Goal: Navigation & Orientation: Go to known website

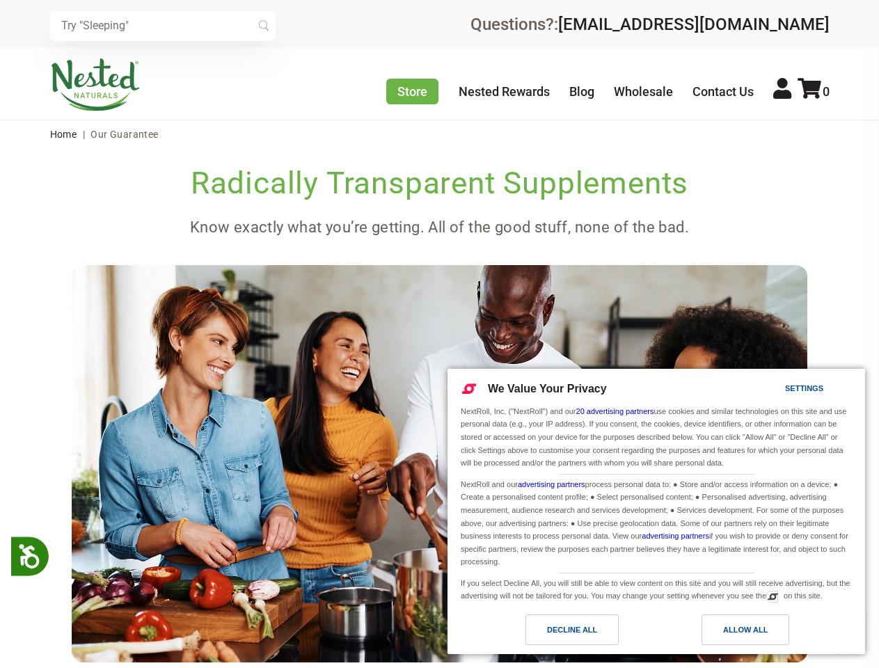
click at [439, 334] on img at bounding box center [440, 463] width 736 height 397
click at [31, 556] on icon at bounding box center [29, 554] width 24 height 24
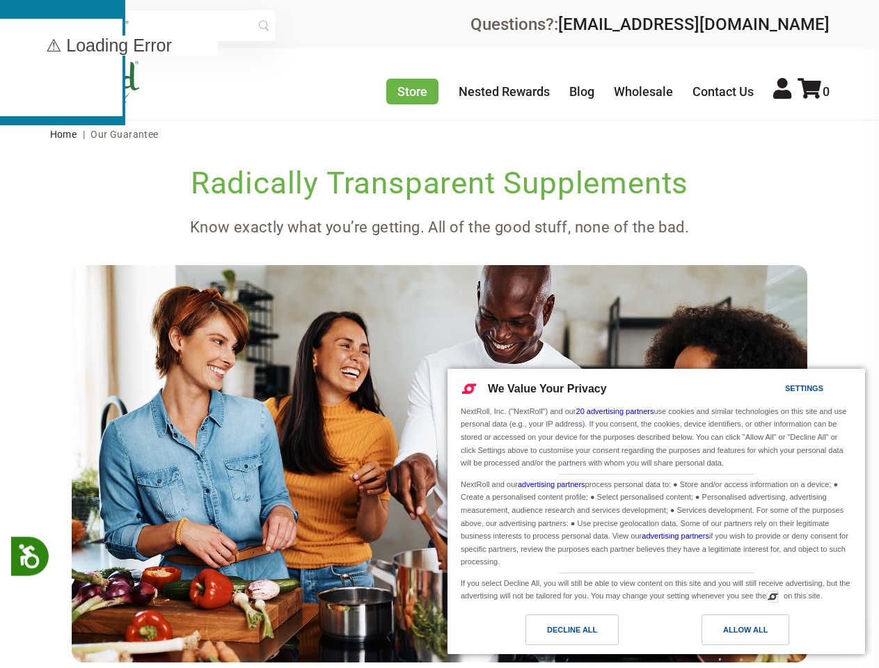
click at [163, 26] on input "text" at bounding box center [163, 25] width 226 height 31
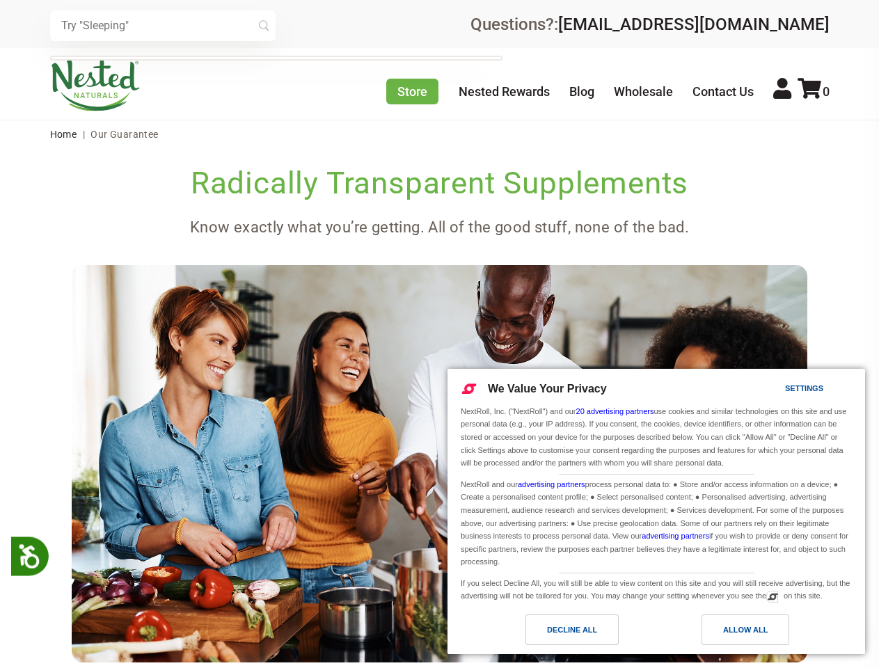
click at [814, 91] on icon at bounding box center [810, 88] width 24 height 21
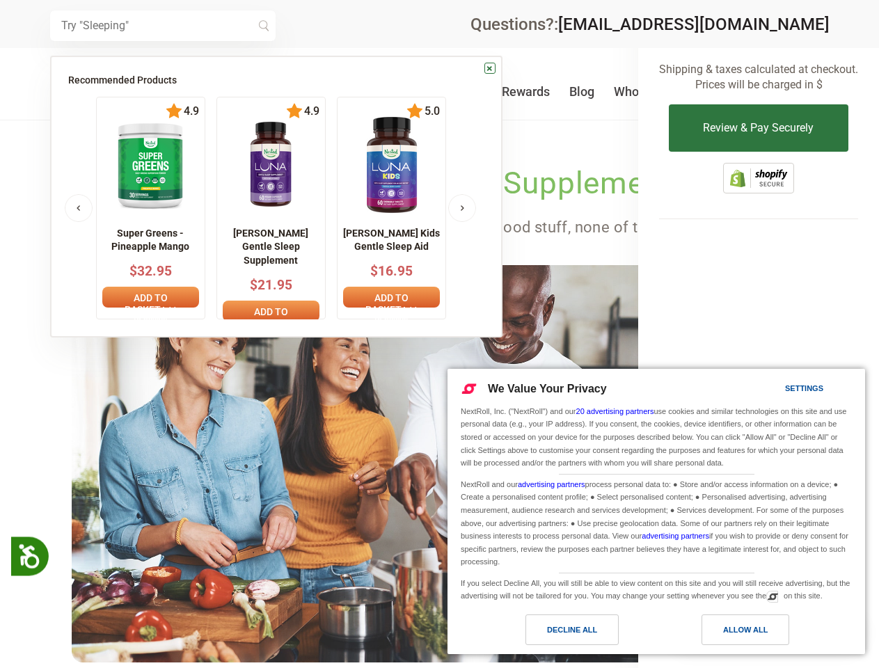
click at [439, 408] on div at bounding box center [439, 334] width 879 height 668
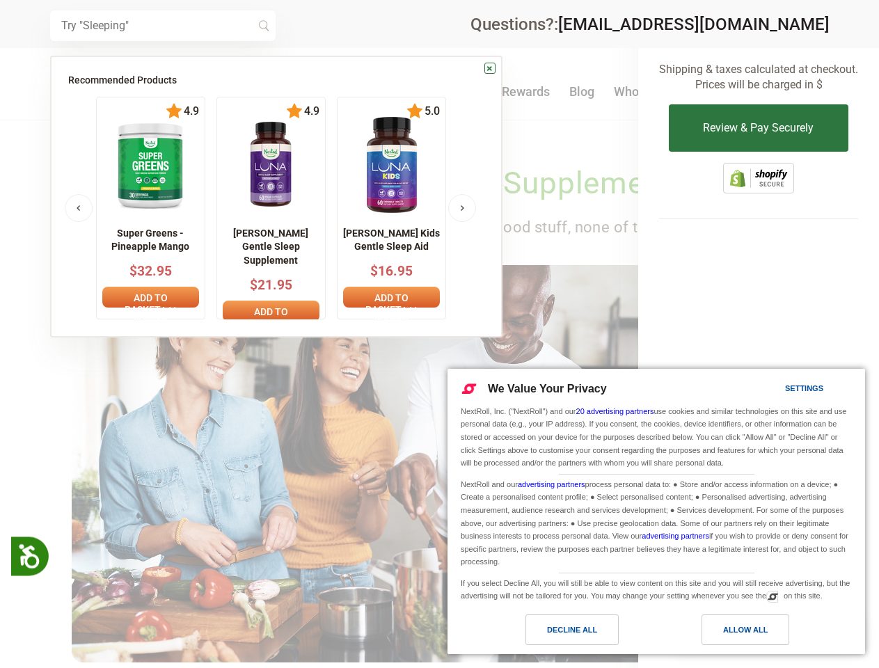
click at [746, 630] on div "Allow All" at bounding box center [745, 629] width 45 height 15
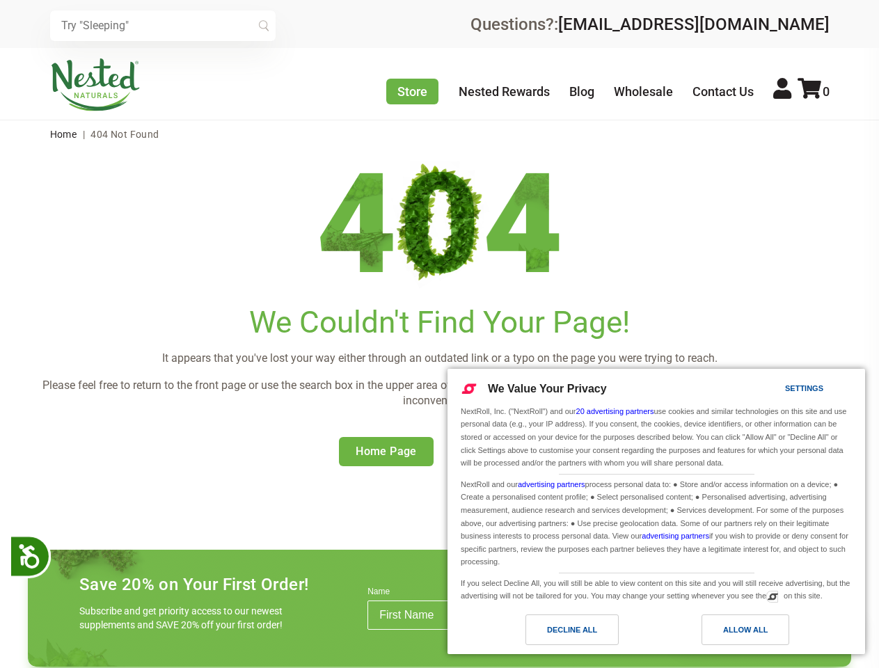
click at [439, 334] on h1 "We Couldn't Find Your Page!" at bounding box center [440, 323] width 824 height 36
click at [31, 556] on icon at bounding box center [29, 554] width 24 height 24
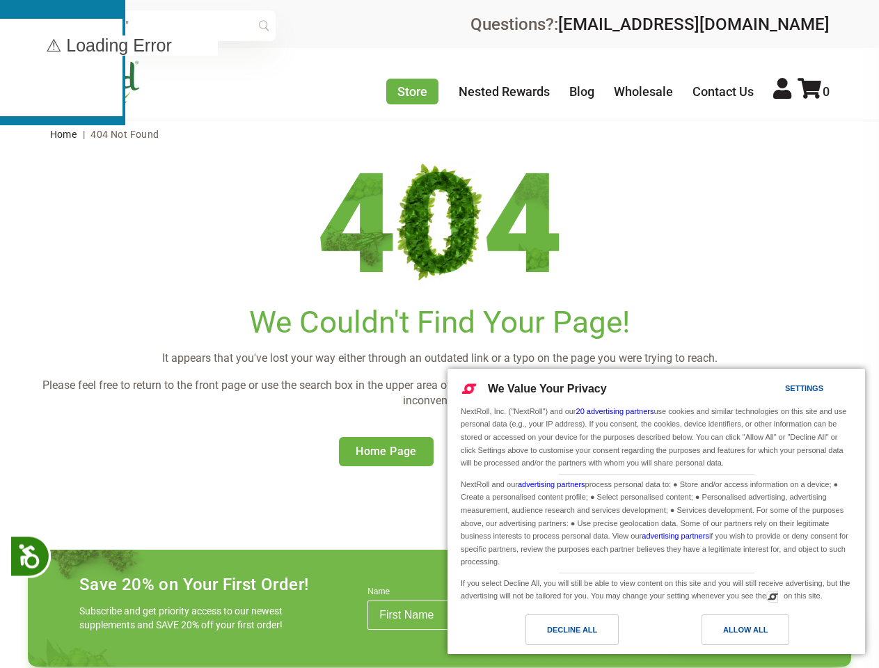
click at [163, 26] on input "text" at bounding box center [163, 25] width 226 height 31
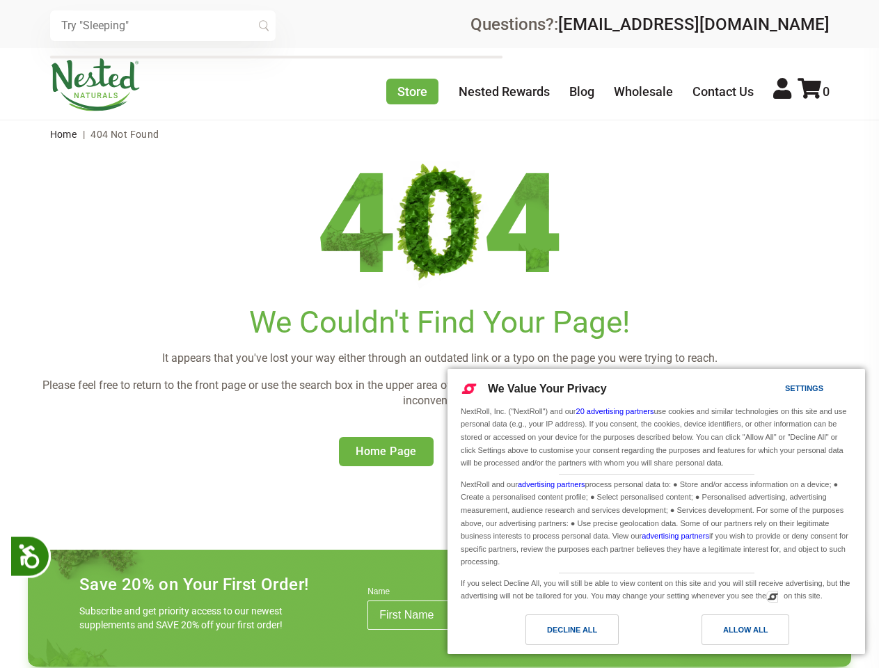
click at [814, 91] on icon at bounding box center [810, 88] width 24 height 21
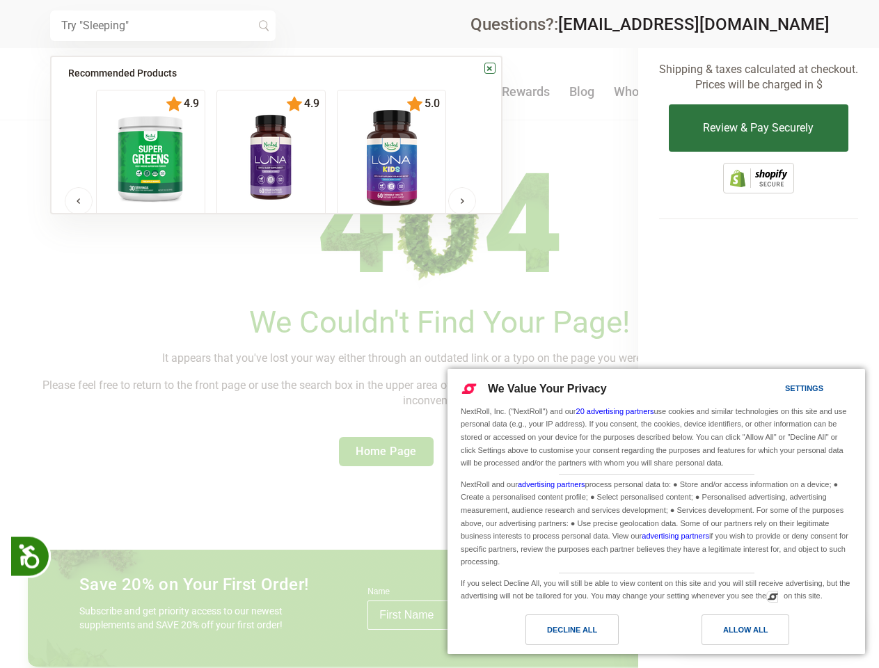
click at [439, 313] on div "Add to basket" at bounding box center [391, 296] width 97 height 44
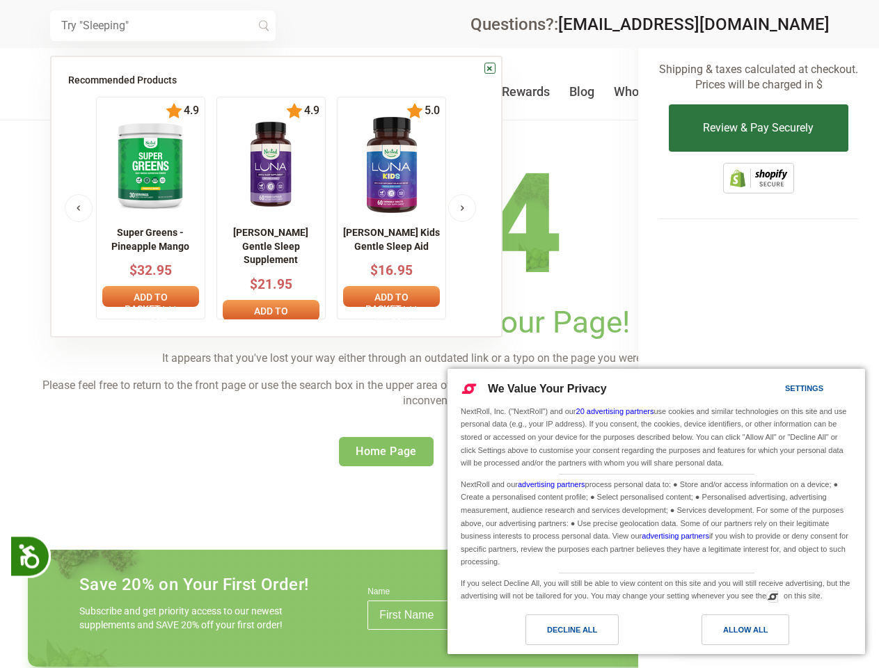
click at [746, 630] on div "Allow All" at bounding box center [745, 629] width 45 height 15
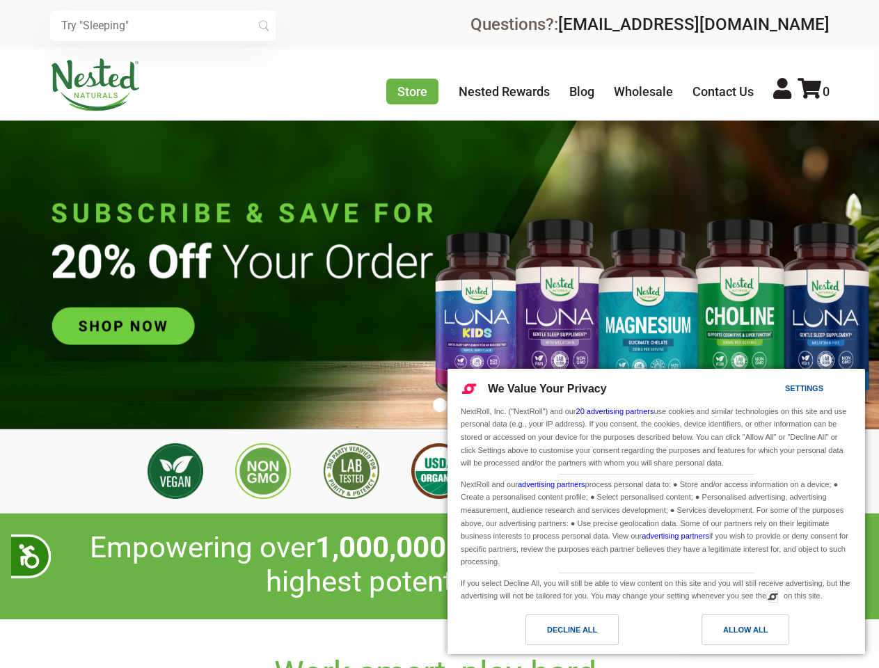
scroll to position [0, 2690]
